Goal: Task Accomplishment & Management: Use online tool/utility

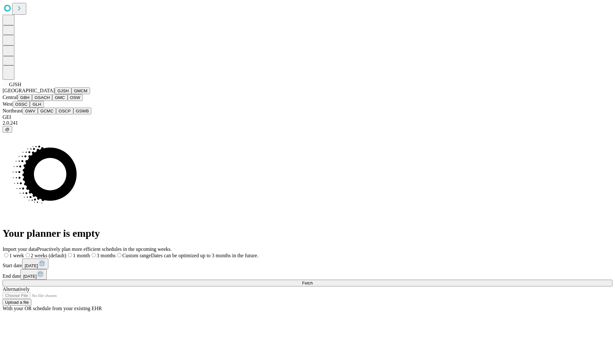
click at [55, 94] on button "GJSH" at bounding box center [63, 91] width 17 height 7
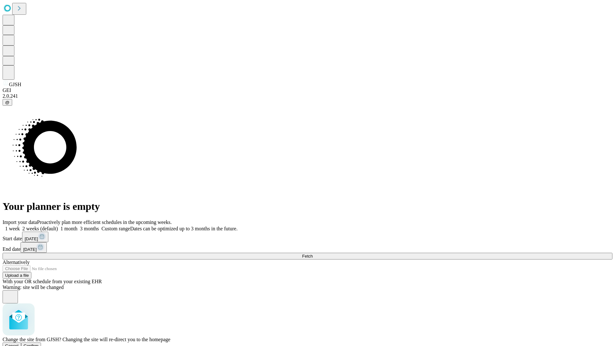
click at [39, 344] on span "Confirm" at bounding box center [31, 346] width 15 height 5
click at [78, 226] on label "1 month" at bounding box center [68, 228] width 20 height 5
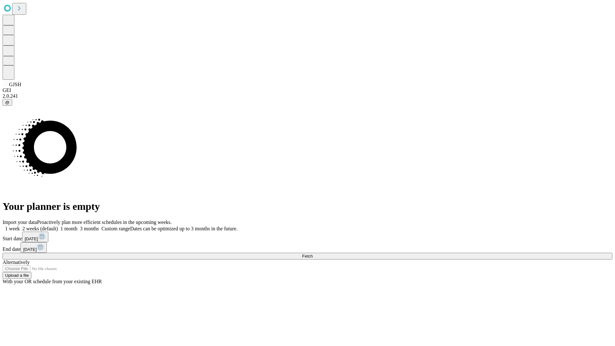
click at [313, 254] on span "Fetch" at bounding box center [307, 256] width 11 height 5
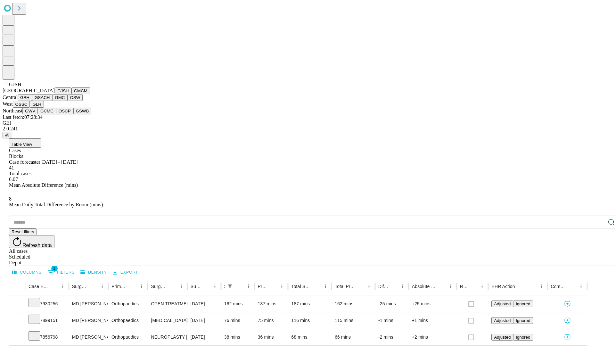
click at [71, 94] on button "GMCM" at bounding box center [80, 91] width 19 height 7
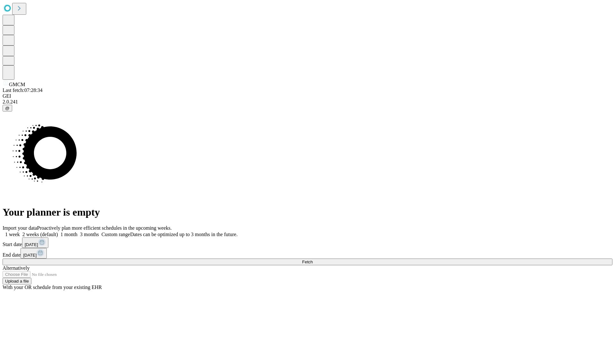
click at [78, 232] on label "1 month" at bounding box center [68, 234] width 20 height 5
click at [313, 260] on span "Fetch" at bounding box center [307, 262] width 11 height 5
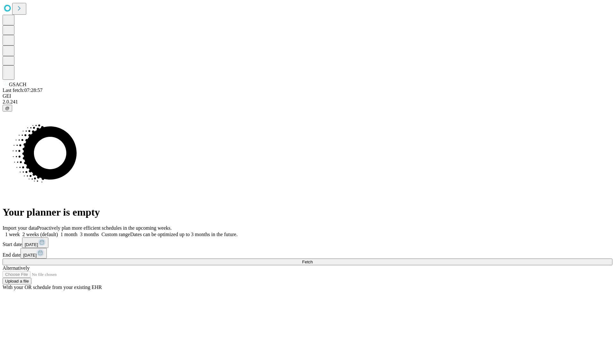
click at [78, 232] on label "1 month" at bounding box center [68, 234] width 20 height 5
click at [313, 260] on span "Fetch" at bounding box center [307, 262] width 11 height 5
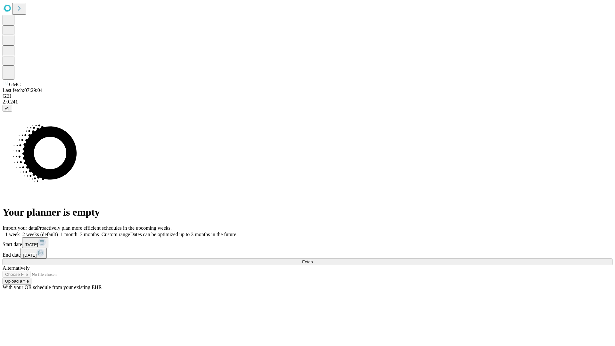
click at [78, 232] on label "1 month" at bounding box center [68, 234] width 20 height 5
click at [313, 260] on span "Fetch" at bounding box center [307, 262] width 11 height 5
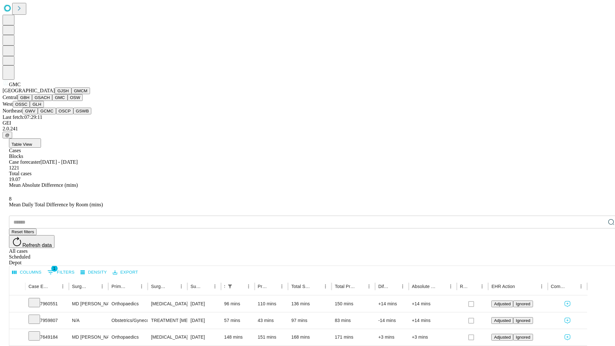
click at [68, 101] on button "OSW" at bounding box center [75, 97] width 15 height 7
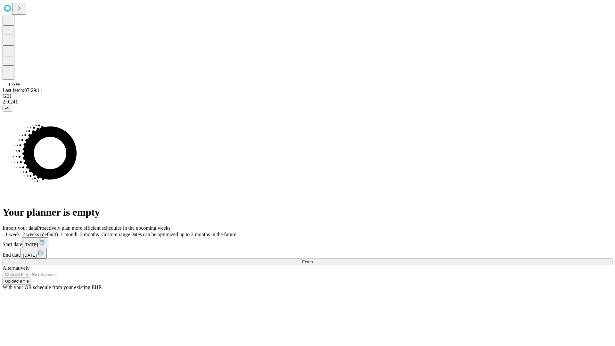
click at [78, 232] on label "1 month" at bounding box center [68, 234] width 20 height 5
click at [313, 260] on span "Fetch" at bounding box center [307, 262] width 11 height 5
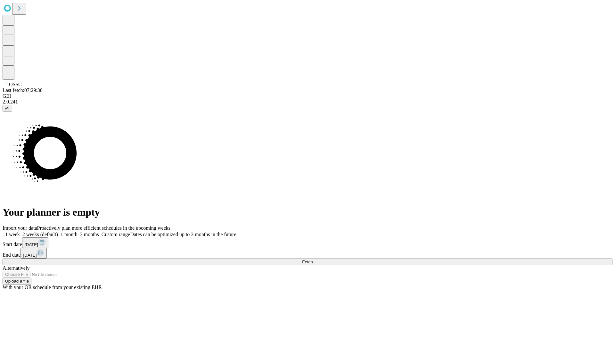
click at [78, 232] on label "1 month" at bounding box center [68, 234] width 20 height 5
click at [313, 260] on span "Fetch" at bounding box center [307, 262] width 11 height 5
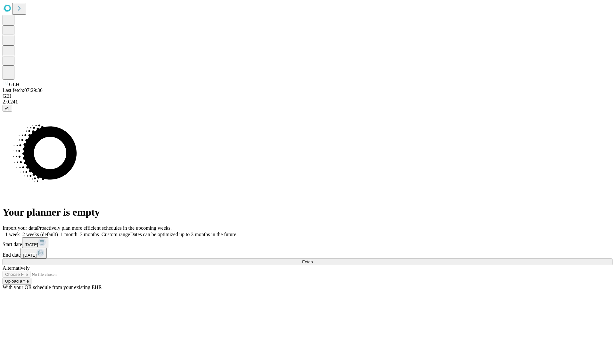
click at [78, 232] on label "1 month" at bounding box center [68, 234] width 20 height 5
click at [313, 260] on span "Fetch" at bounding box center [307, 262] width 11 height 5
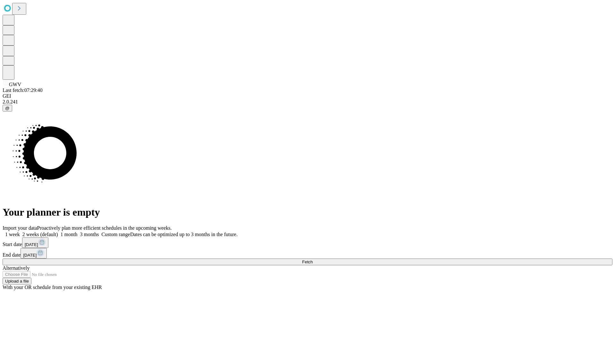
click at [78, 232] on label "1 month" at bounding box center [68, 234] width 20 height 5
click at [313, 260] on span "Fetch" at bounding box center [307, 262] width 11 height 5
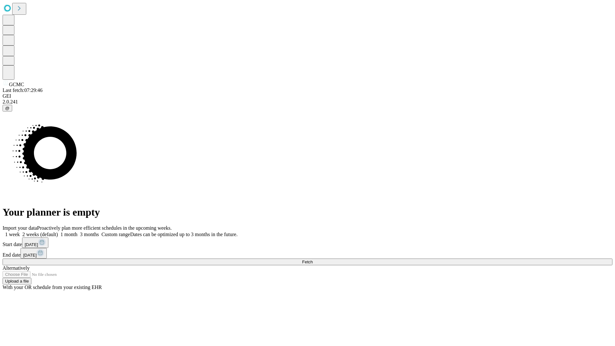
click at [78, 232] on label "1 month" at bounding box center [68, 234] width 20 height 5
click at [313, 260] on span "Fetch" at bounding box center [307, 262] width 11 height 5
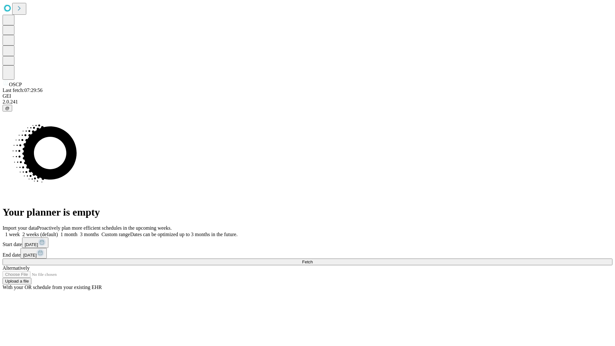
click at [78, 232] on label "1 month" at bounding box center [68, 234] width 20 height 5
click at [313, 260] on span "Fetch" at bounding box center [307, 262] width 11 height 5
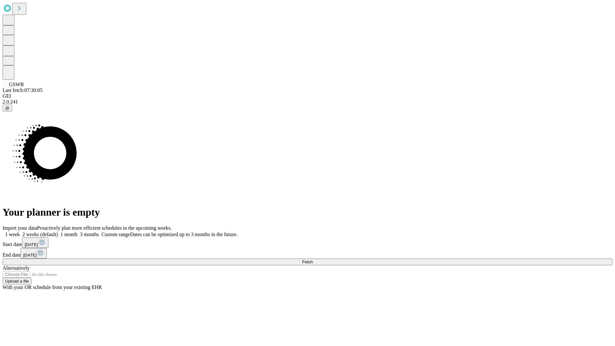
click at [313, 260] on span "Fetch" at bounding box center [307, 262] width 11 height 5
